Goal: Task Accomplishment & Management: Manage account settings

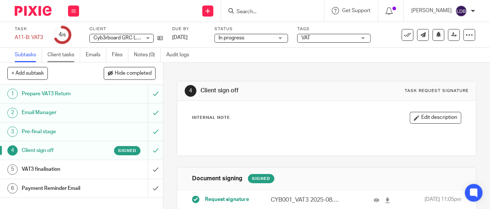
click at [67, 55] on link "Client tasks" at bounding box center [63, 55] width 33 height 14
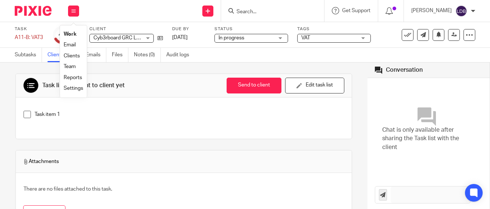
click at [67, 56] on link "Clients" at bounding box center [72, 55] width 16 height 5
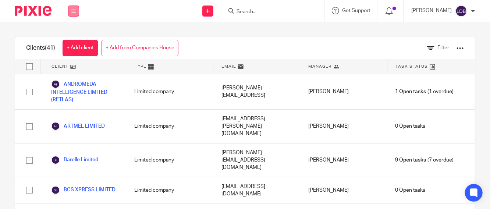
click at [70, 11] on button at bounding box center [73, 11] width 11 height 11
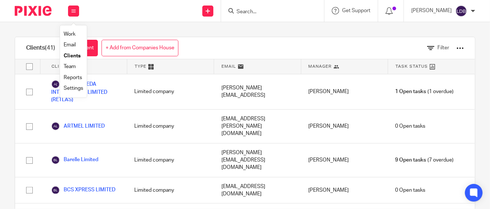
click at [68, 33] on link "Work" at bounding box center [70, 34] width 12 height 5
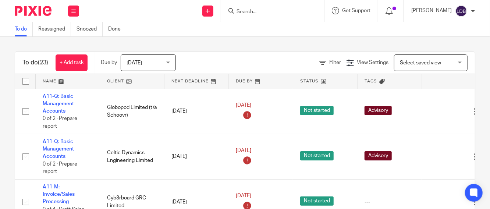
click at [426, 62] on span "Select saved view" at bounding box center [419, 62] width 41 height 5
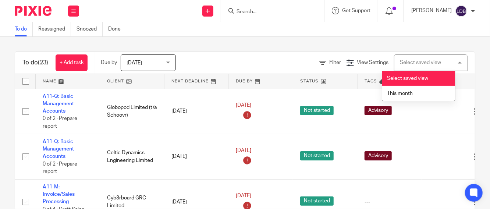
click at [416, 80] on li "Select saved view" at bounding box center [418, 78] width 73 height 15
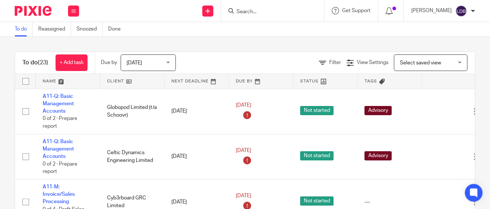
click at [112, 81] on link at bounding box center [132, 81] width 64 height 15
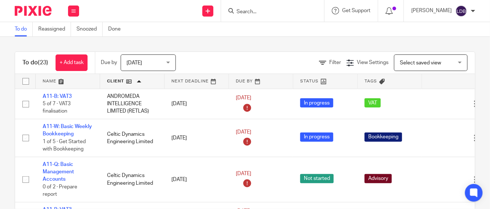
click at [404, 60] on span "Select saved view" at bounding box center [419, 62] width 41 height 5
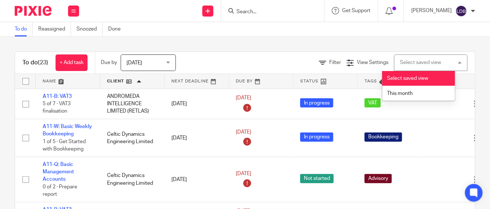
click at [399, 80] on span "Select saved view" at bounding box center [407, 78] width 41 height 5
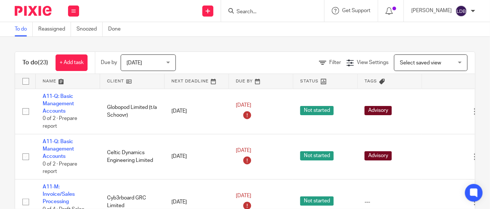
click at [370, 81] on span "Tags" at bounding box center [371, 81] width 12 height 4
click at [370, 85] on th "Tags" at bounding box center [389, 81] width 64 height 15
click at [329, 62] on span "Filter" at bounding box center [335, 62] width 12 height 5
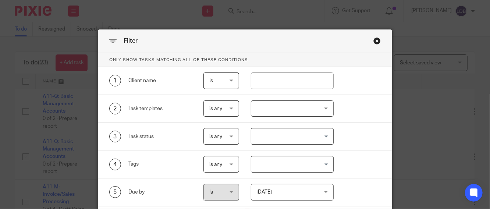
click at [227, 107] on span "is any" at bounding box center [221, 108] width 24 height 15
click at [215, 121] on li "is any" at bounding box center [218, 124] width 35 height 15
click at [269, 109] on div at bounding box center [292, 108] width 83 height 17
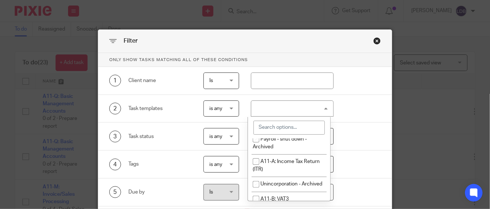
scroll to position [218, 0]
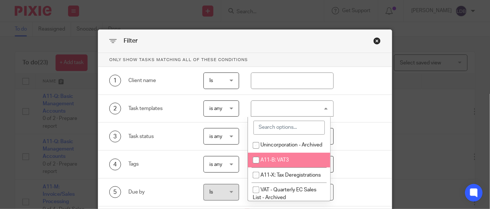
click at [270, 162] on span "A11-B: VAT3" at bounding box center [274, 159] width 28 height 5
checkbox input "true"
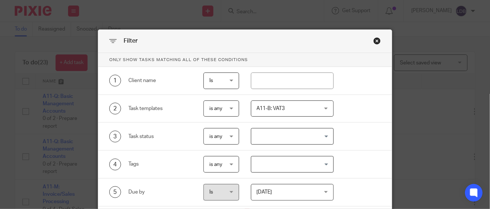
click at [361, 50] on div "Filter" at bounding box center [244, 41] width 293 height 23
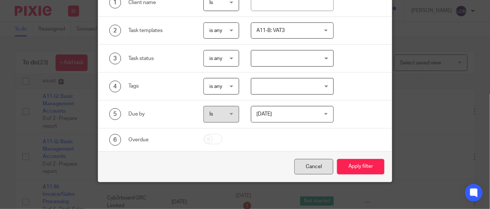
scroll to position [80, 0]
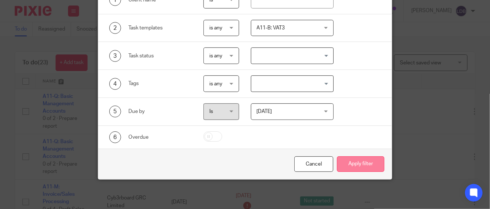
click at [350, 165] on button "Apply filter" at bounding box center [360, 164] width 47 height 16
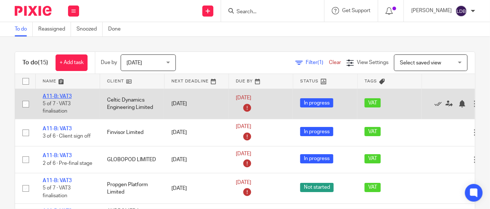
click at [57, 95] on link "A11-B: VAT3" at bounding box center [57, 96] width 29 height 5
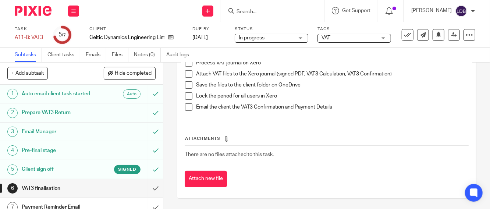
scroll to position [83, 0]
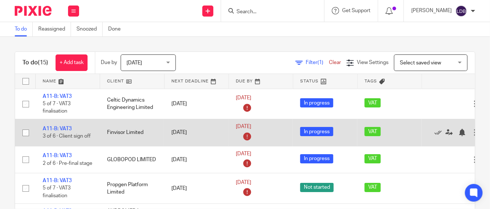
click at [153, 129] on td "Finvisor Limited" at bounding box center [132, 132] width 64 height 27
click at [65, 129] on link "A11-B: VAT3" at bounding box center [57, 128] width 29 height 5
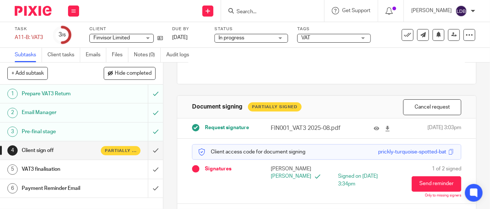
scroll to position [93, 0]
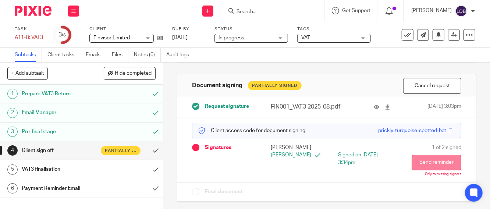
click at [412, 166] on button "Send reminder" at bounding box center [436, 162] width 50 height 15
click at [93, 54] on link "Emails" at bounding box center [96, 55] width 21 height 14
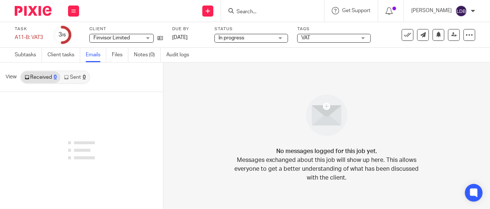
click at [73, 74] on link "Sent 0" at bounding box center [74, 77] width 29 height 12
click at [20, 55] on link "Subtasks" at bounding box center [28, 55] width 27 height 14
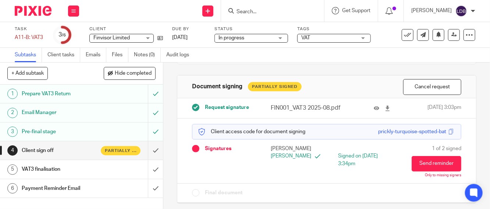
scroll to position [93, 0]
